Goal: Check status

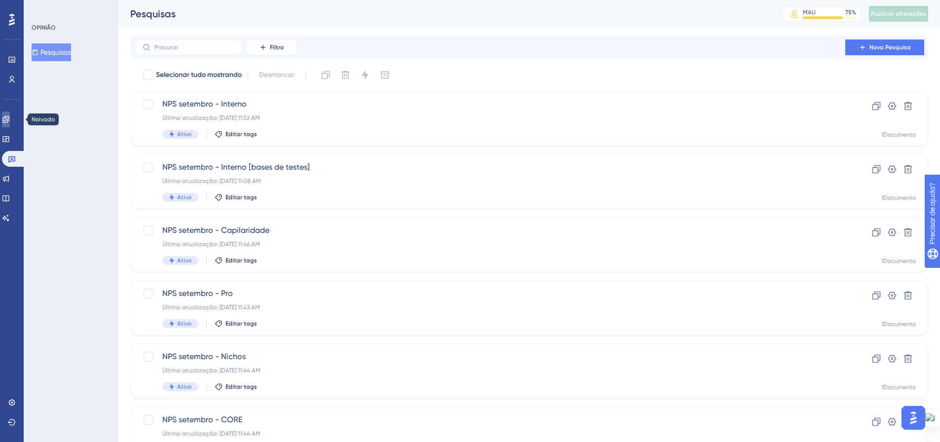
drag, startPoint x: 12, startPoint y: 114, endPoint x: 272, endPoint y: 182, distance: 267.8
click at [10, 114] on link at bounding box center [6, 120] width 8 height 16
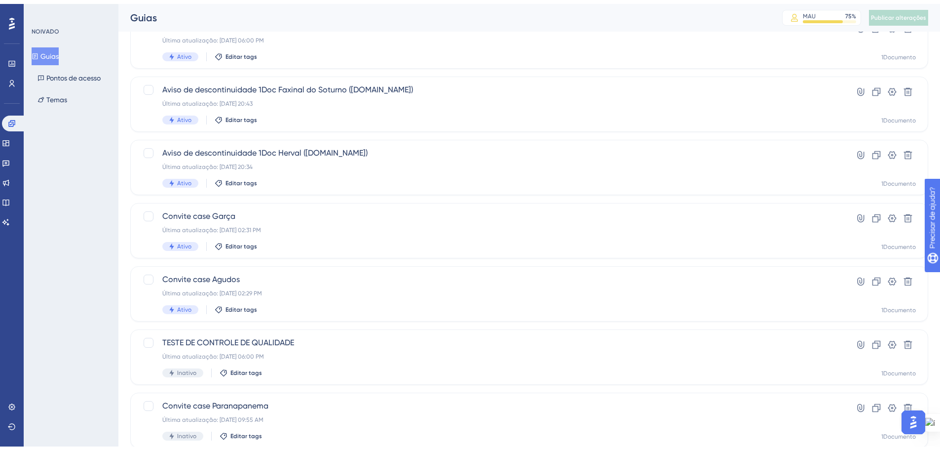
scroll to position [316, 0]
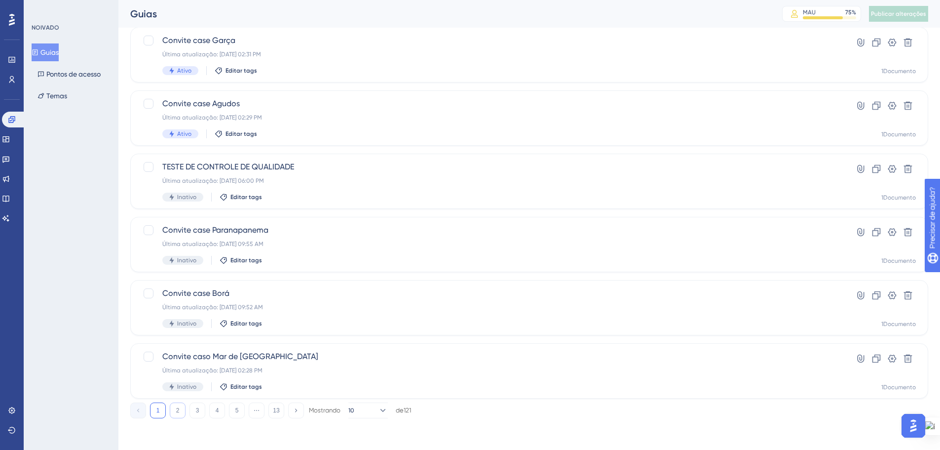
click at [175, 410] on button "2" at bounding box center [178, 410] width 16 height 16
click at [198, 406] on button "3" at bounding box center [198, 410] width 16 height 16
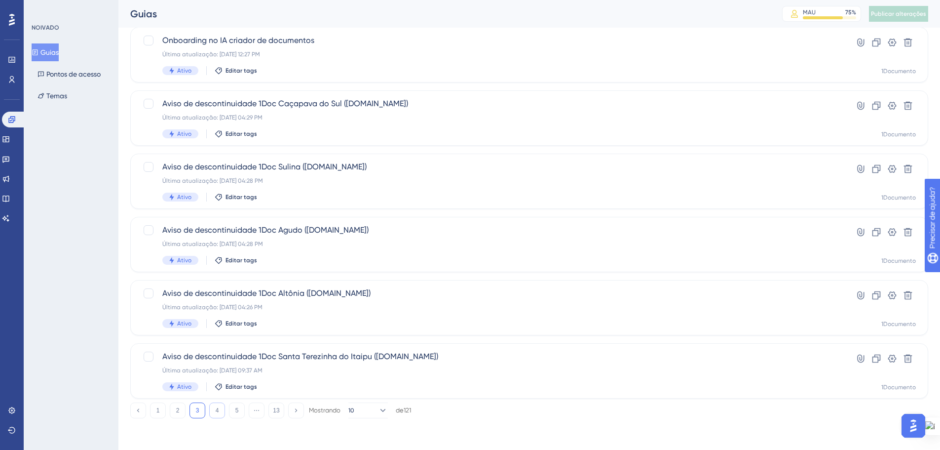
click at [220, 407] on button "4" at bounding box center [217, 410] width 16 height 16
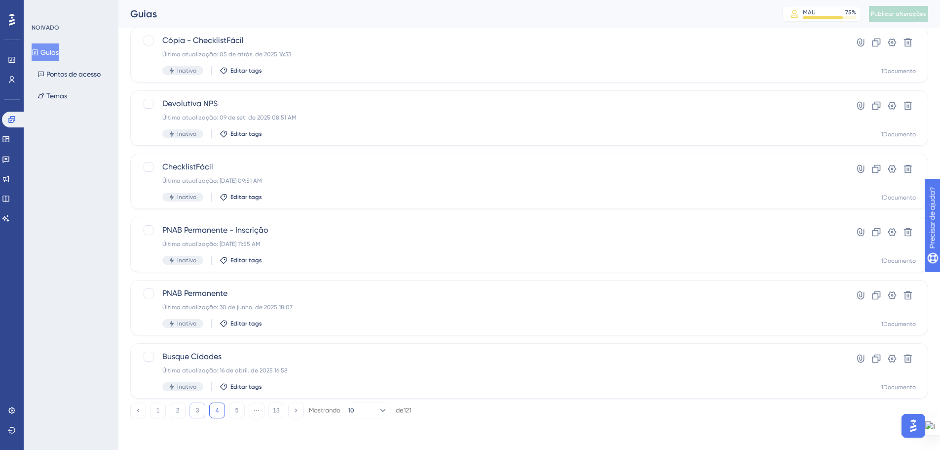
click at [200, 409] on button "3" at bounding box center [198, 410] width 16 height 16
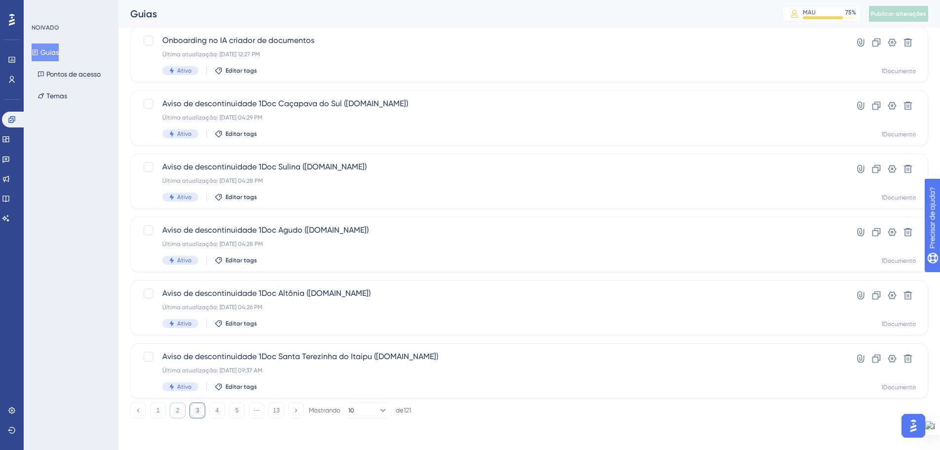
click at [174, 410] on button "2" at bounding box center [178, 410] width 16 height 16
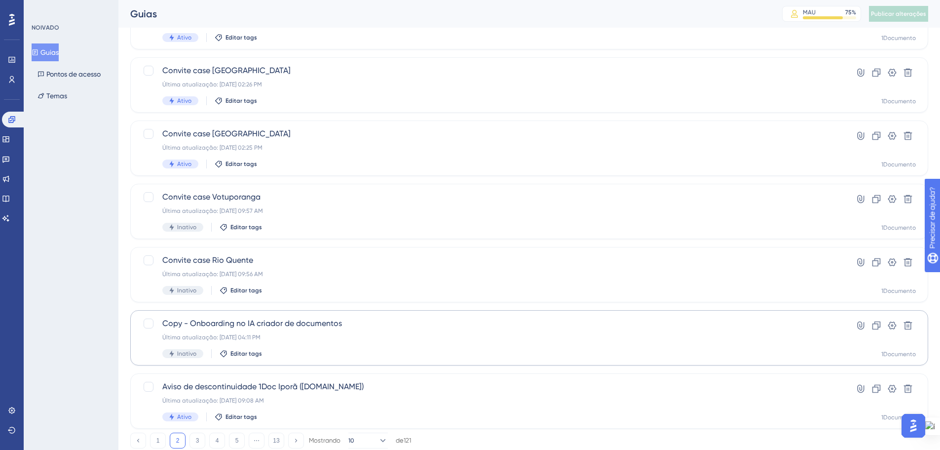
scroll to position [296, 0]
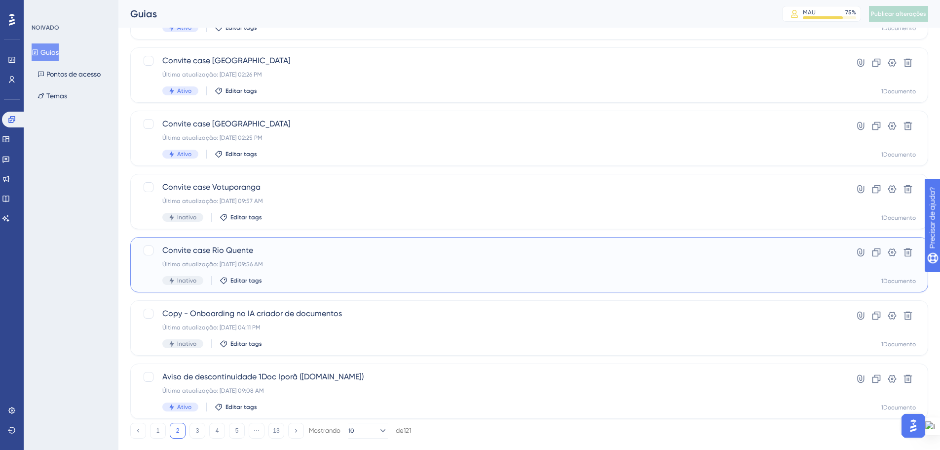
click at [292, 255] on span "Convite case Rio Quente" at bounding box center [489, 250] width 655 height 12
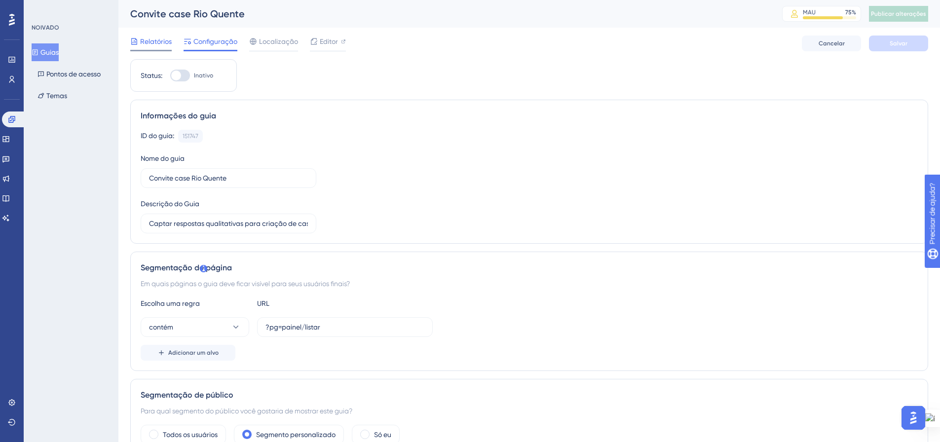
click at [145, 43] on font "Relatórios" at bounding box center [156, 42] width 32 height 8
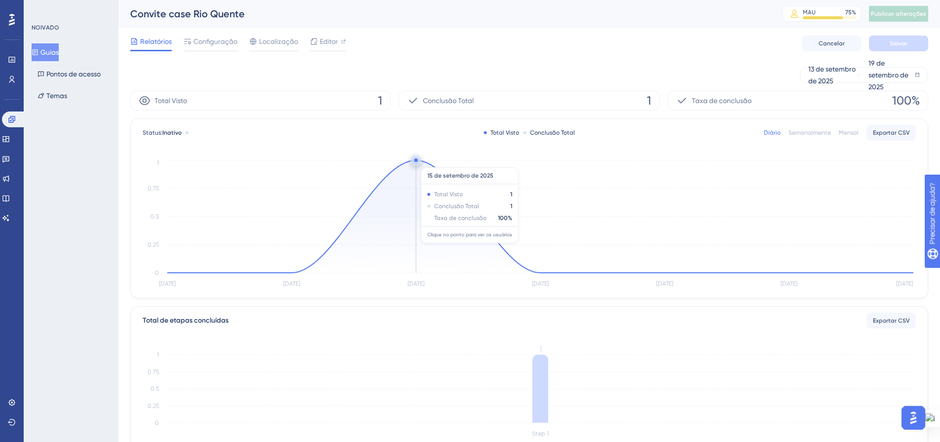
click at [416, 161] on circle at bounding box center [415, 159] width 3 height 3
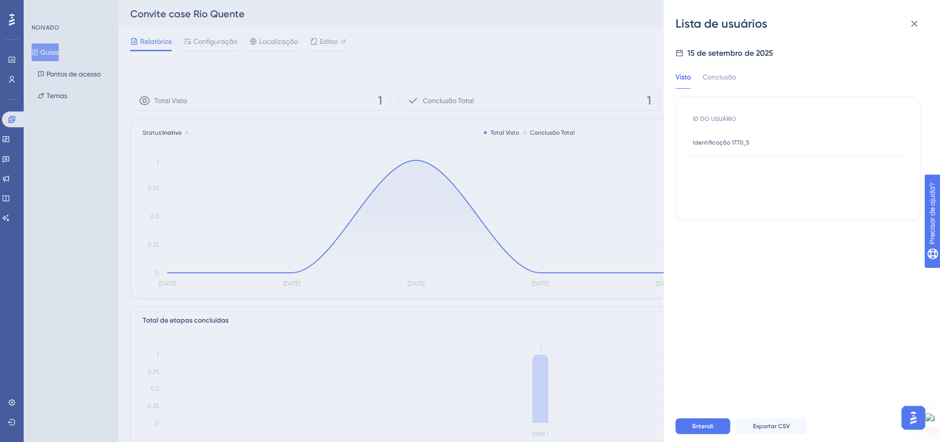
click at [724, 141] on font "Identificação 1770_5" at bounding box center [721, 142] width 57 height 7
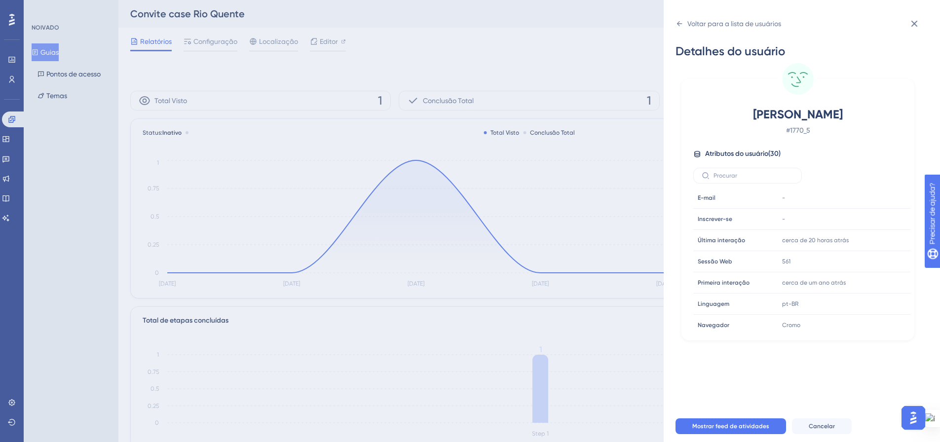
drag, startPoint x: 45, startPoint y: 51, endPoint x: 221, endPoint y: 233, distance: 252.8
click at [45, 50] on div "Voltar para a lista de usuários Detalhes do usuário Everton [PERSON_NAME] # 177…" at bounding box center [470, 221] width 940 height 442
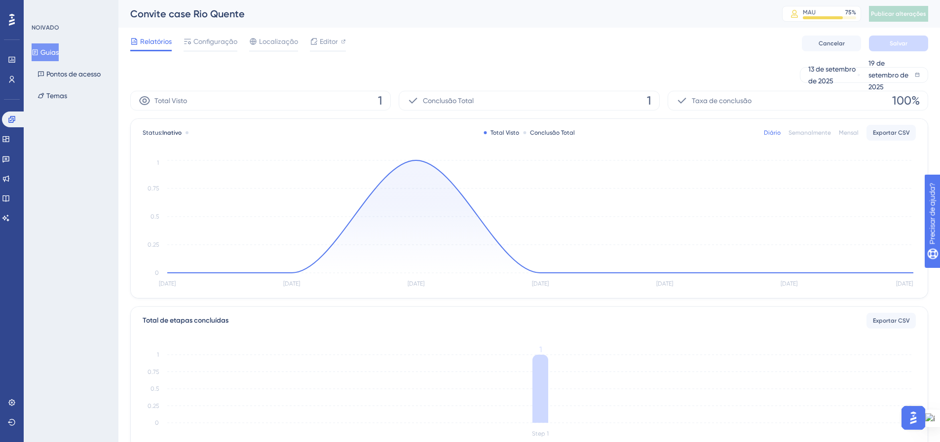
click at [59, 55] on font "Guias" at bounding box center [49, 52] width 18 height 8
